Goal: Task Accomplishment & Management: Use online tool/utility

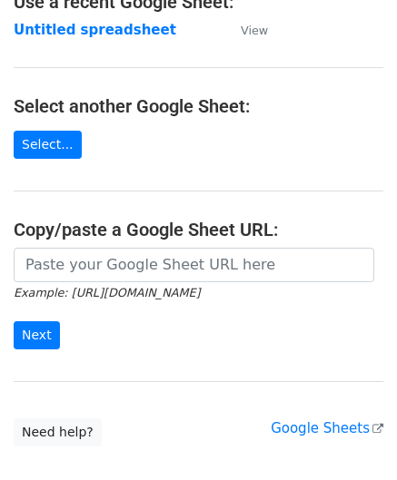
scroll to position [182, 0]
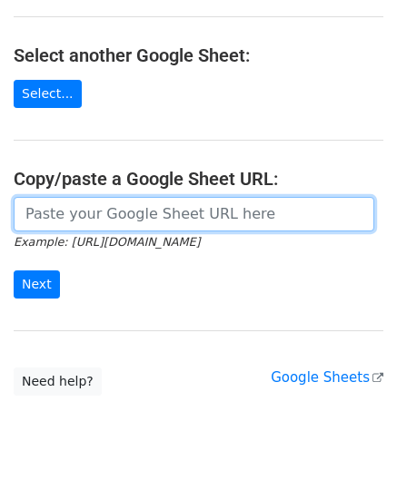
drag, startPoint x: 105, startPoint y: 213, endPoint x: 113, endPoint y: 187, distance: 27.3
click at [105, 213] on input "url" at bounding box center [194, 214] width 360 height 35
paste input "[URL][DOMAIN_NAME]"
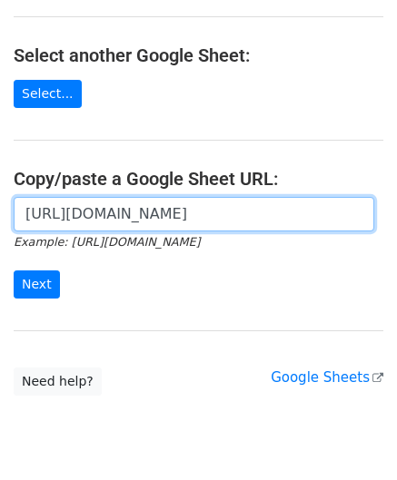
scroll to position [0, 424]
type input "[URL][DOMAIN_NAME]"
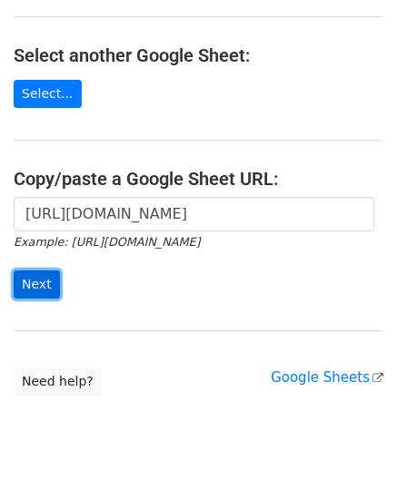
click at [40, 279] on input "Next" at bounding box center [37, 285] width 46 height 28
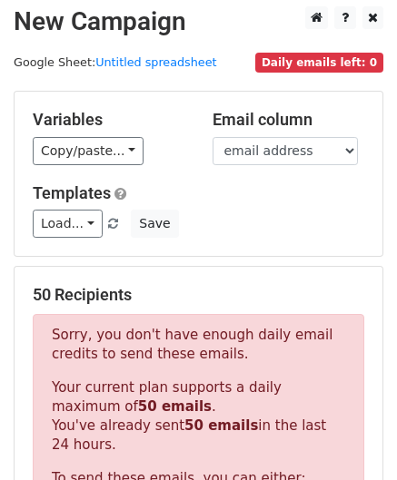
scroll to position [613, 0]
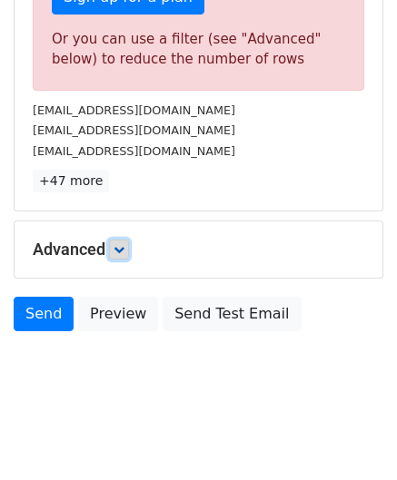
click at [124, 248] on icon at bounding box center [119, 249] width 11 height 11
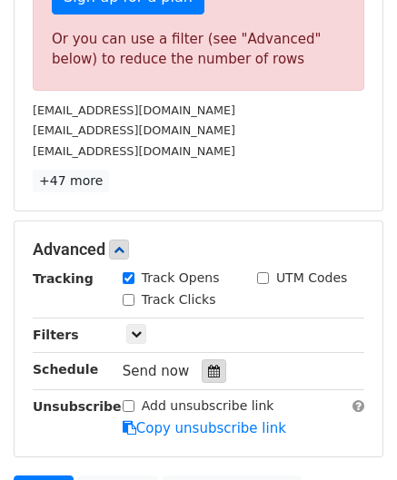
click at [208, 365] on icon at bounding box center [214, 371] width 12 height 13
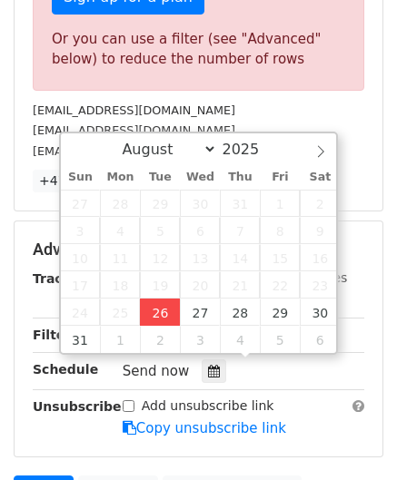
type input "2025-08-26 12:00"
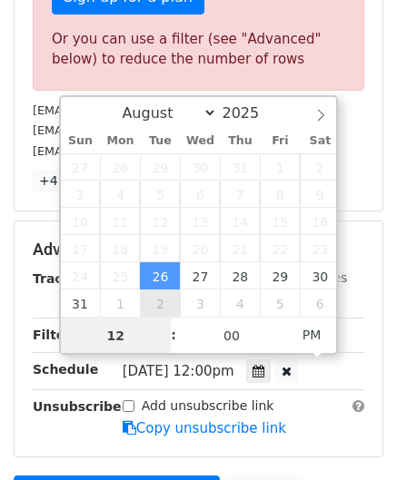
paste input "4"
type input "4"
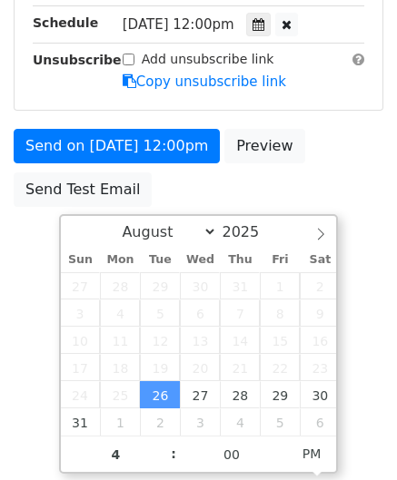
type input "2025-08-26 16:00"
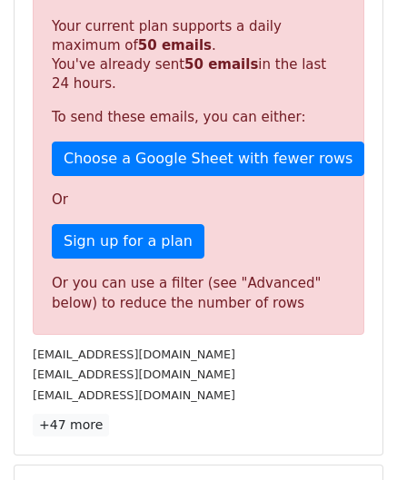
scroll to position [833, 0]
